Goal: Find specific page/section: Find specific page/section

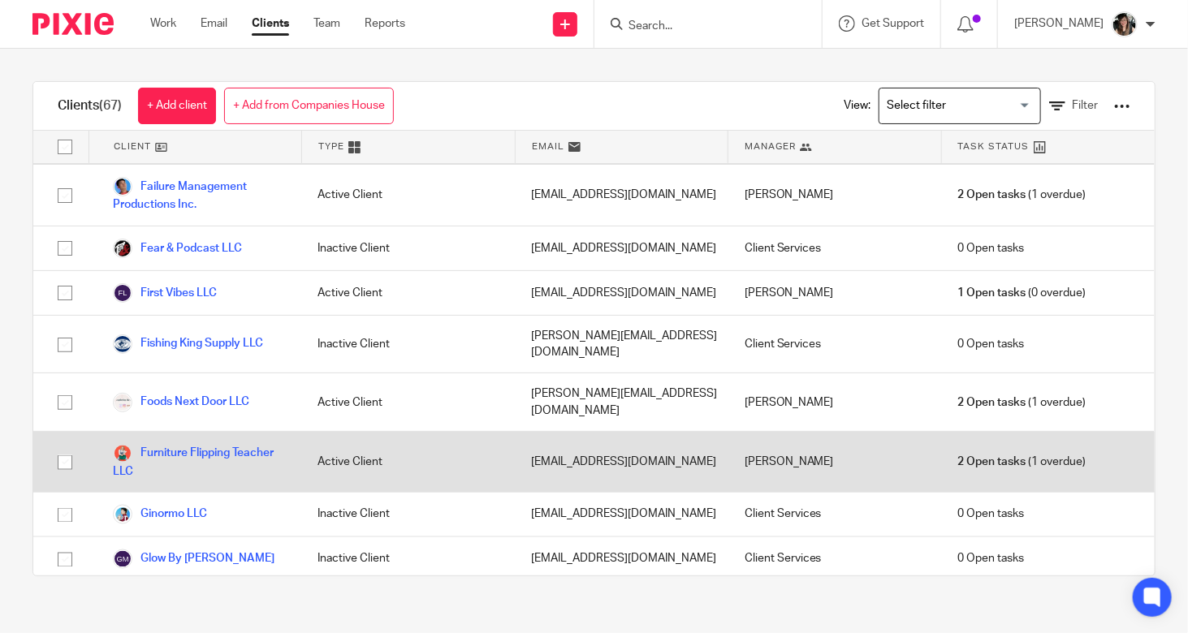
scroll to position [974, 0]
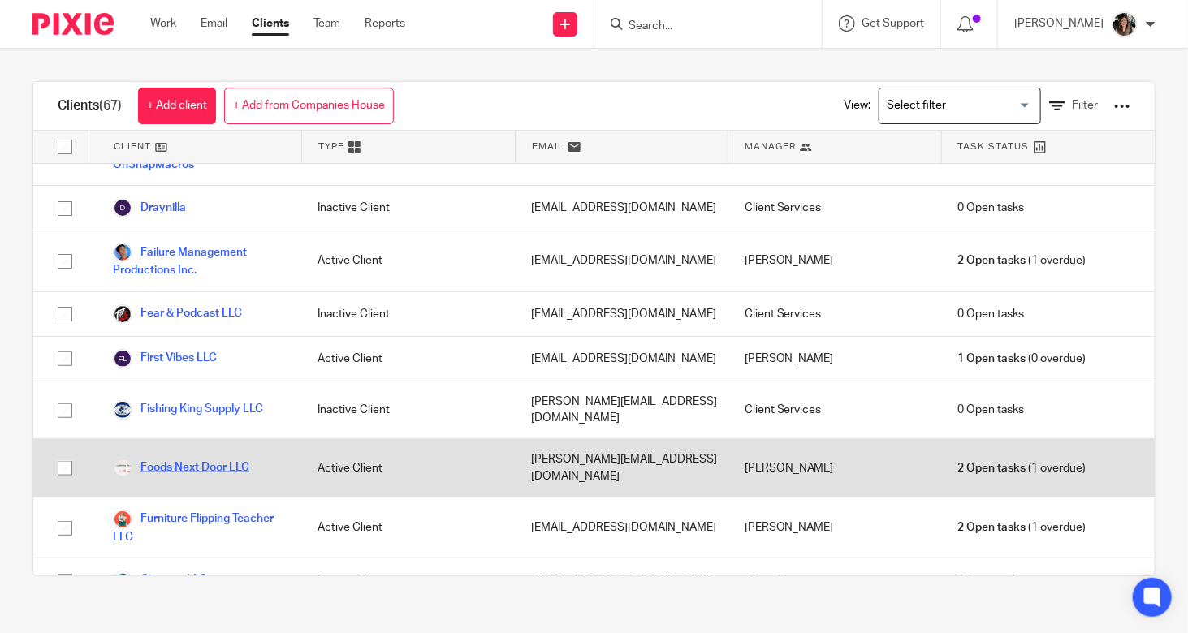
click at [198, 459] on link "Foods Next Door LLC" at bounding box center [181, 468] width 136 height 19
